Goal: Complete application form: Complete application form

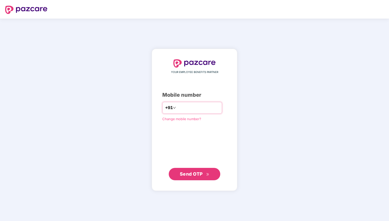
type input "**********"
click at [199, 173] on span "Send OTP" at bounding box center [191, 173] width 23 height 5
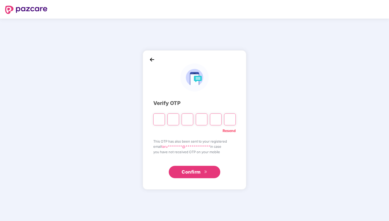
type input "*"
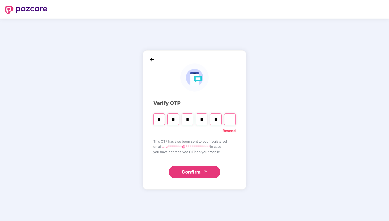
type input "*"
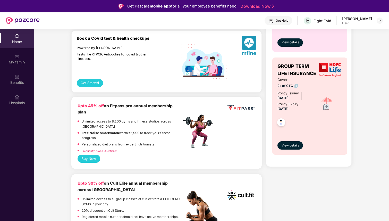
scroll to position [276, 0]
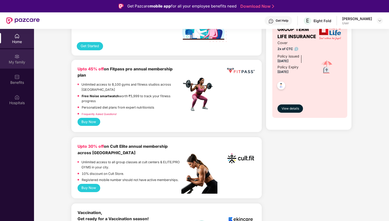
click at [17, 61] on div "My family" at bounding box center [17, 62] width 34 height 5
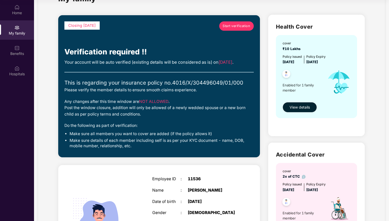
scroll to position [38, 0]
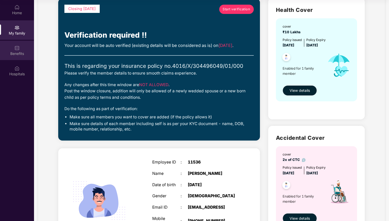
click at [16, 52] on div "Benefits" at bounding box center [17, 53] width 34 height 5
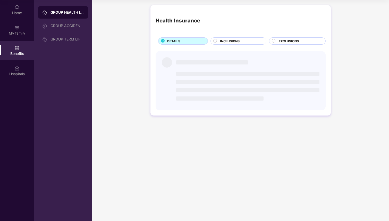
scroll to position [0, 0]
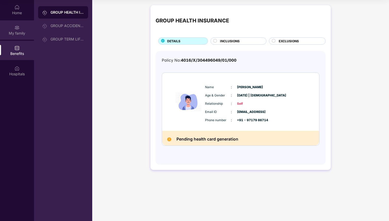
click at [16, 29] on img at bounding box center [16, 27] width 5 height 5
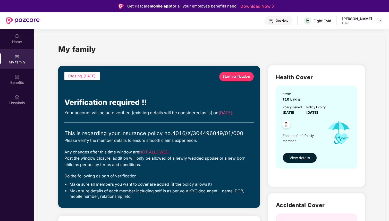
click at [370, 27] on div "Get Help E Eight Fold [PERSON_NAME] User" at bounding box center [211, 20] width 343 height 16
click at [375, 20] on div "[PERSON_NAME] User" at bounding box center [362, 20] width 41 height 9
click at [378, 20] on img at bounding box center [380, 21] width 4 height 4
click at [309, 22] on span "E" at bounding box center [307, 21] width 3 height 6
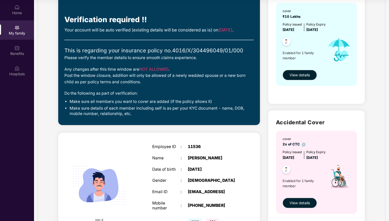
scroll to position [49, 0]
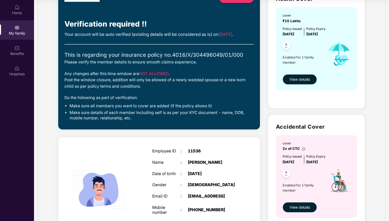
click at [296, 82] on span "View details" at bounding box center [300, 80] width 20 height 6
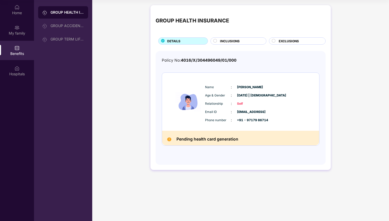
click at [236, 39] on span "INCLUSIONS" at bounding box center [230, 41] width 20 height 5
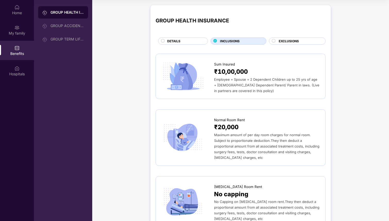
click at [177, 39] on span "DETAILS" at bounding box center [173, 41] width 13 height 5
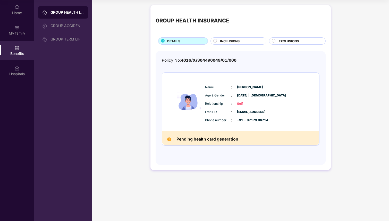
click at [239, 46] on div "GROUP HEALTH INSURANCE DETAILS INCLUSIONS EXCLUSIONS Policy No: 4016/X/30449604…" at bounding box center [241, 87] width 180 height 165
click at [241, 44] on div "INCLUSIONS" at bounding box center [241, 42] width 46 height 6
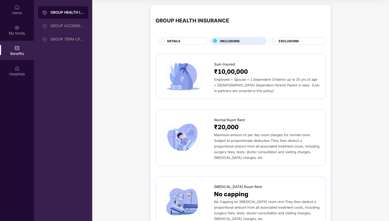
click at [282, 39] on span "EXCLUSIONS" at bounding box center [289, 41] width 20 height 5
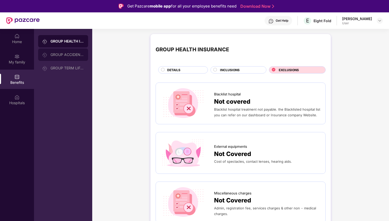
click at [64, 60] on div "GROUP ACCIDENTAL INSURANCE" at bounding box center [63, 54] width 50 height 12
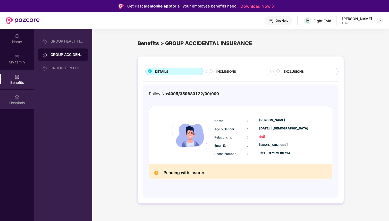
click at [23, 104] on div "Hospitals" at bounding box center [17, 102] width 34 height 5
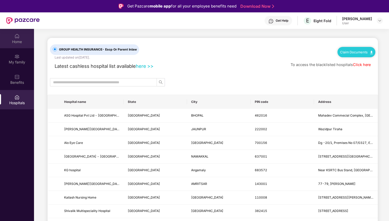
click at [20, 39] on div "Home" at bounding box center [17, 41] width 34 height 5
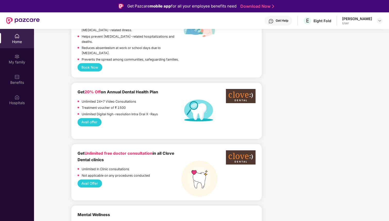
scroll to position [310, 0]
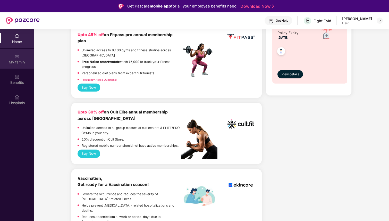
click at [23, 63] on div "My family" at bounding box center [17, 62] width 34 height 5
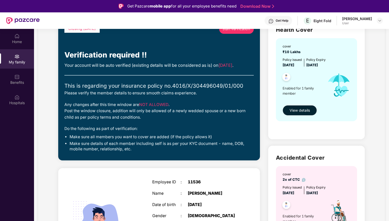
scroll to position [45, 0]
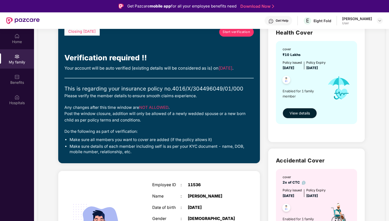
click at [226, 35] on link "Start verification" at bounding box center [236, 31] width 35 height 9
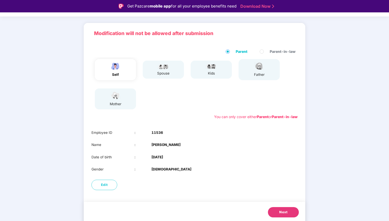
scroll to position [27, 0]
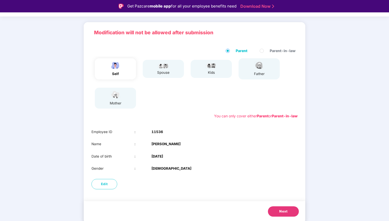
click at [292, 210] on button "Next" at bounding box center [283, 211] width 31 height 10
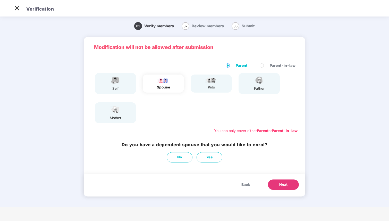
scroll to position [0, 0]
click at [219, 155] on button "Yes" at bounding box center [210, 157] width 26 height 10
select select "******"
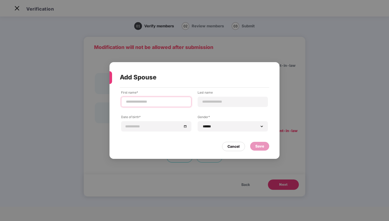
click at [139, 100] on input at bounding box center [157, 101] width 62 height 5
type input "*******"
type input "******"
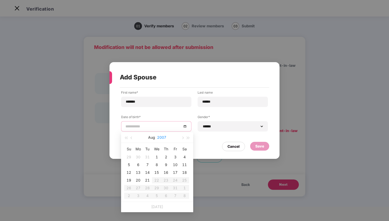
click at [162, 140] on button "2007" at bounding box center [161, 137] width 9 height 10
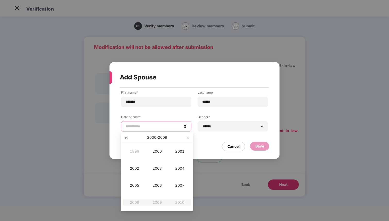
click at [127, 138] on button "button" at bounding box center [126, 137] width 6 height 10
click at [127, 138] on span "button" at bounding box center [126, 138] width 3 height 3
type input "**********"
click at [142, 182] on div "1985" at bounding box center [134, 185] width 15 height 6
type input "**********"
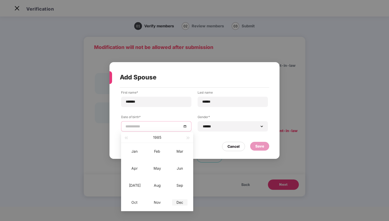
click at [180, 203] on div "Dec" at bounding box center [179, 202] width 15 height 6
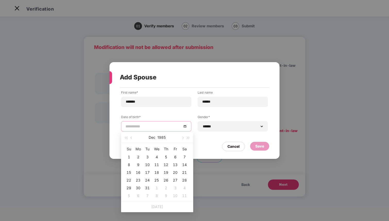
type input "**********"
click at [131, 166] on div "8" at bounding box center [129, 165] width 6 height 6
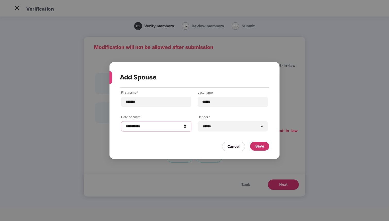
click at [261, 147] on div "Save" at bounding box center [259, 146] width 9 height 6
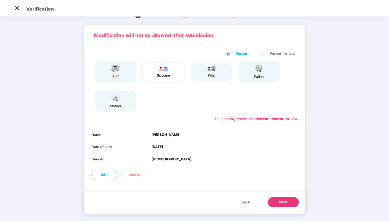
scroll to position [13, 0]
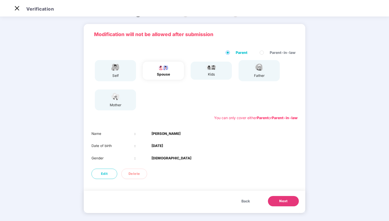
click at [249, 201] on span "Back" at bounding box center [246, 201] width 9 height 6
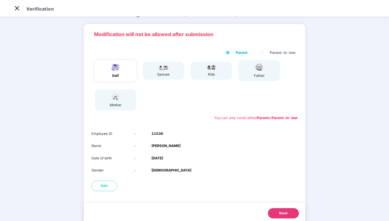
click at [280, 211] on span "Next" at bounding box center [283, 213] width 8 height 5
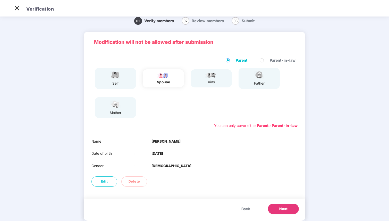
scroll to position [3, 0]
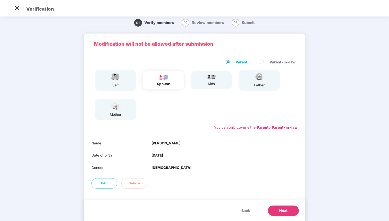
click at [276, 210] on button "Next" at bounding box center [283, 210] width 31 height 10
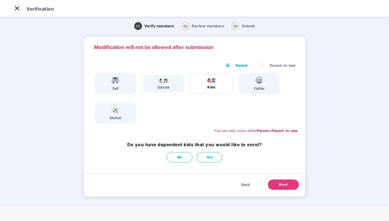
scroll to position [0, 0]
click at [179, 156] on span "No" at bounding box center [179, 156] width 5 height 5
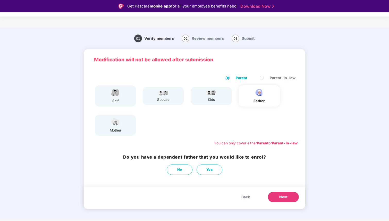
click at [279, 197] on button "Next" at bounding box center [283, 197] width 31 height 10
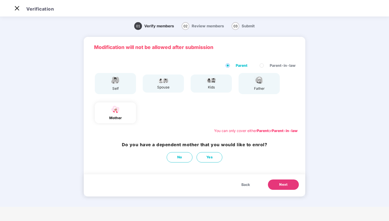
click at [249, 182] on span "Back" at bounding box center [246, 185] width 9 height 6
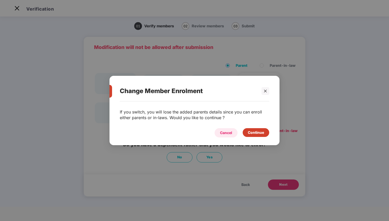
click at [223, 132] on div "Cancel" at bounding box center [226, 133] width 12 height 6
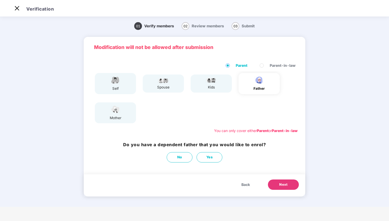
click at [250, 183] on button "Back" at bounding box center [245, 184] width 19 height 10
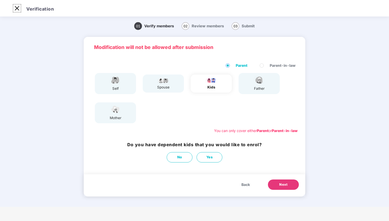
click at [16, 8] on img at bounding box center [17, 8] width 8 height 8
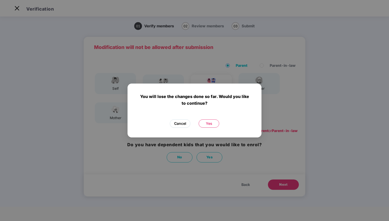
click at [180, 121] on span "Cancel" at bounding box center [180, 124] width 12 height 6
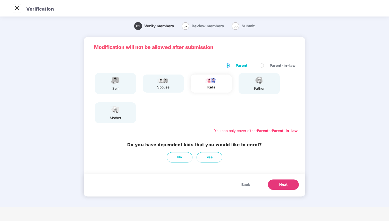
click at [17, 7] on img at bounding box center [17, 8] width 8 height 8
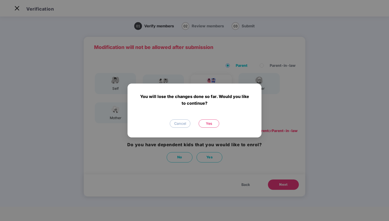
click at [208, 126] on span "Yes" at bounding box center [209, 124] width 6 height 6
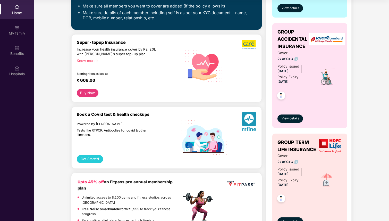
scroll to position [0, 0]
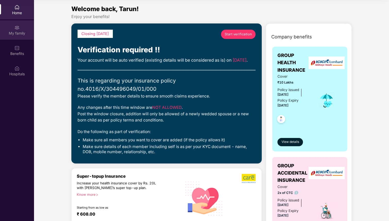
click at [17, 34] on div "My family" at bounding box center [17, 33] width 34 height 5
